Goal: Connect with others: Participate in discussion

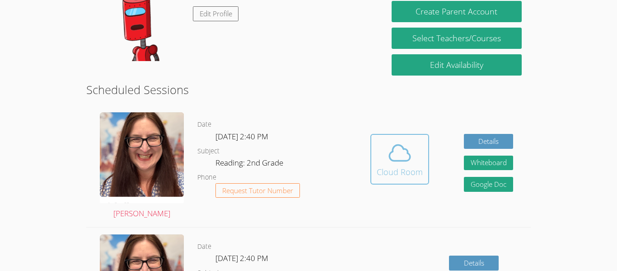
scroll to position [115, 0]
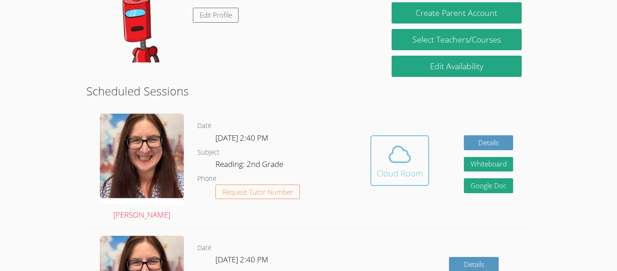
click at [407, 170] on div "Cloud Room" at bounding box center [400, 173] width 46 height 13
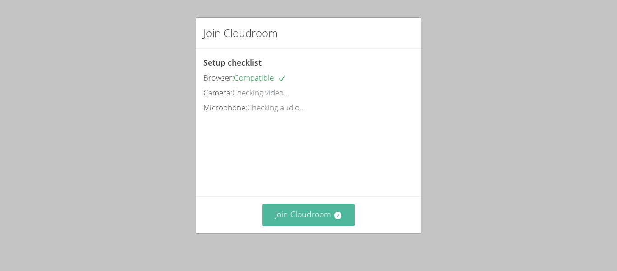
click at [312, 211] on button "Join Cloudroom" at bounding box center [309, 215] width 93 height 22
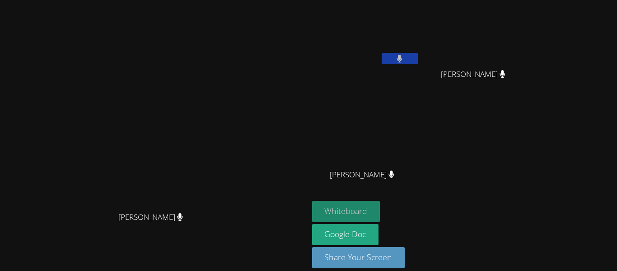
click at [380, 206] on button "Whiteboard" at bounding box center [346, 211] width 68 height 21
